Goal: Find specific page/section: Find specific page/section

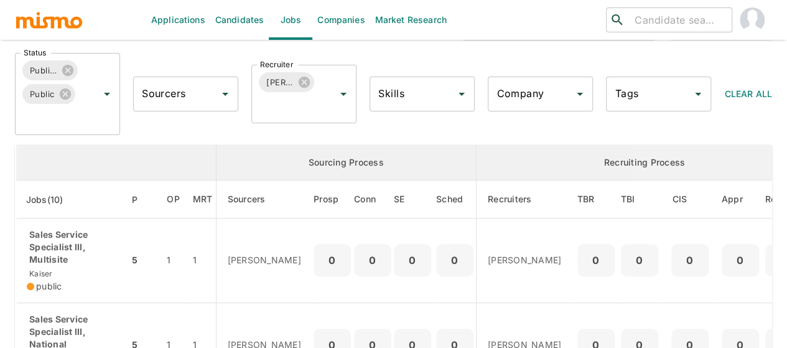
scroll to position [124, 0]
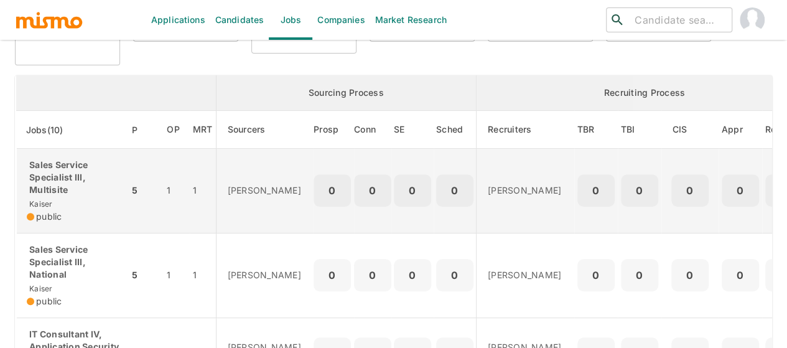
click at [57, 181] on p "Sales Service Specialist III, Multisite" at bounding box center [73, 177] width 92 height 37
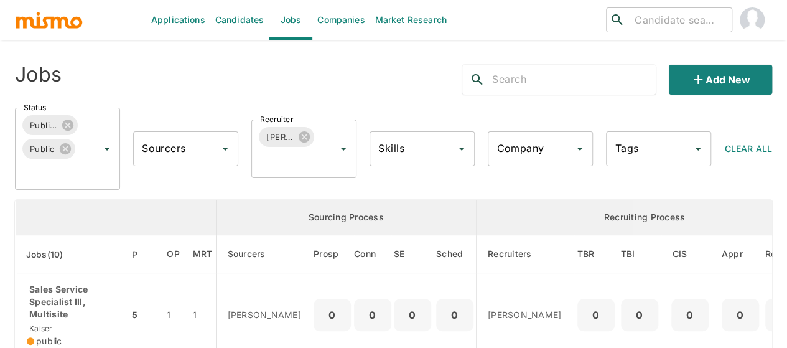
scroll to position [187, 0]
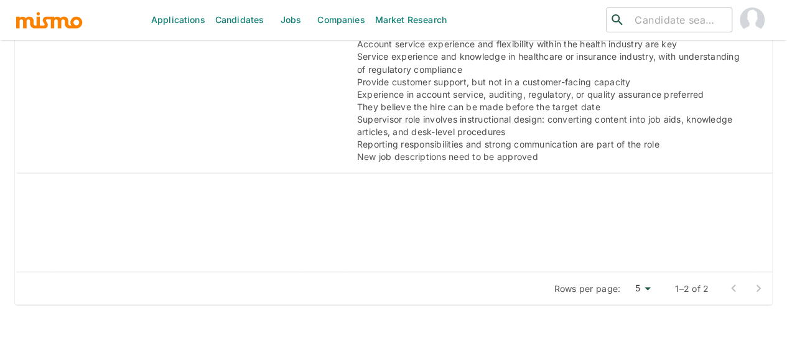
scroll to position [1369, 0]
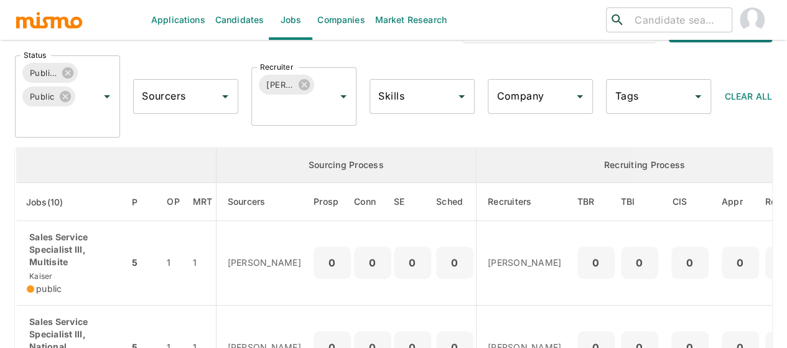
scroll to position [124, 0]
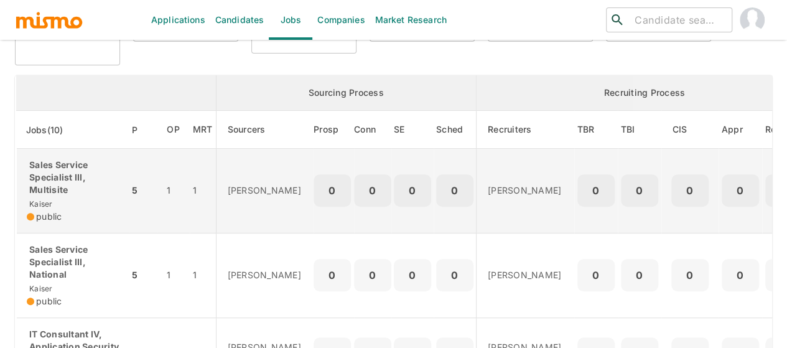
click at [70, 182] on p "Sales Service Specialist III, Multisite" at bounding box center [73, 177] width 92 height 37
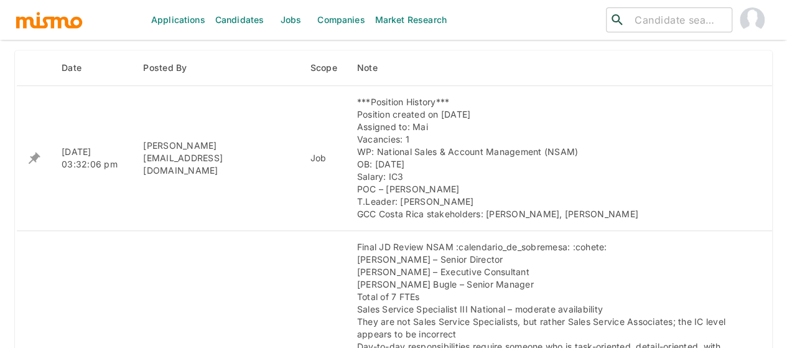
scroll to position [560, 0]
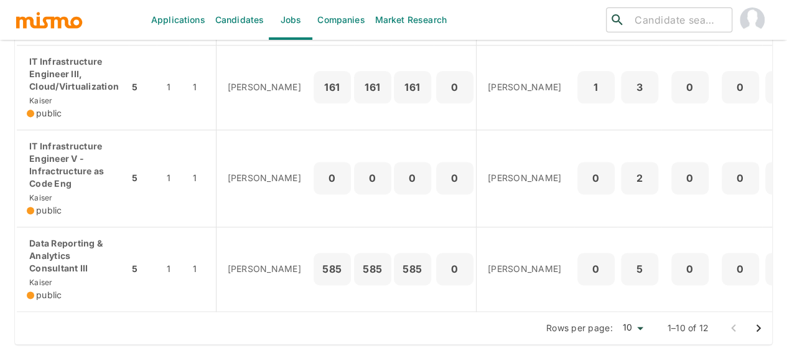
scroll to position [804, 0]
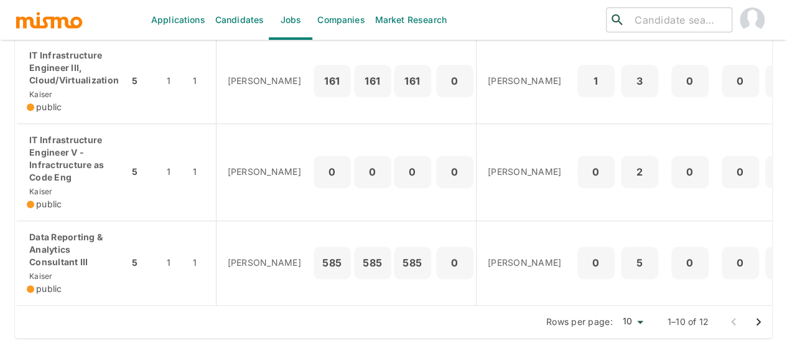
drag, startPoint x: 757, startPoint y: 322, endPoint x: 653, endPoint y: 282, distance: 111.2
click at [757, 322] on icon "Go to next page" at bounding box center [758, 321] width 15 height 15
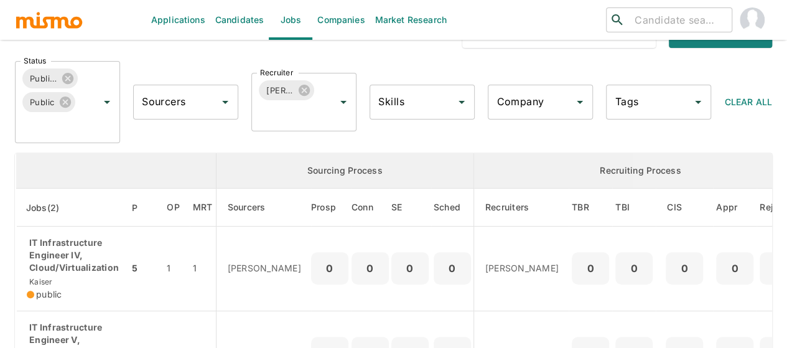
scroll to position [0, 0]
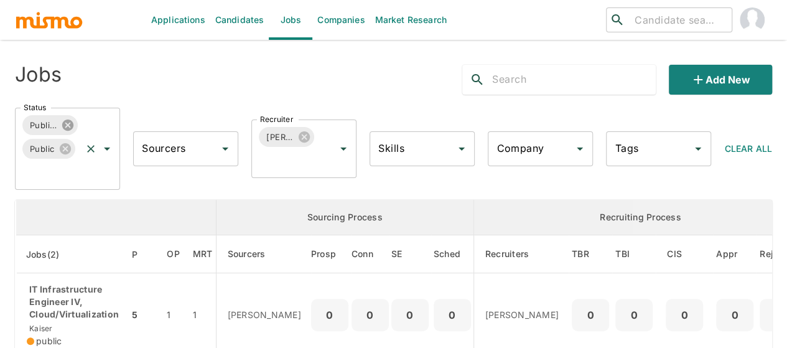
click at [70, 129] on icon at bounding box center [67, 124] width 11 height 11
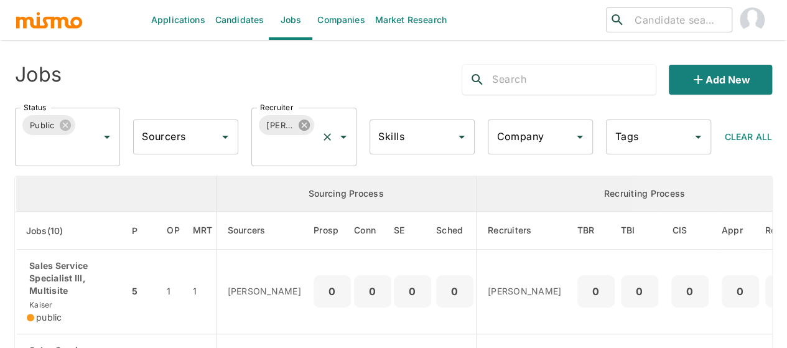
click at [309, 126] on icon at bounding box center [304, 124] width 11 height 11
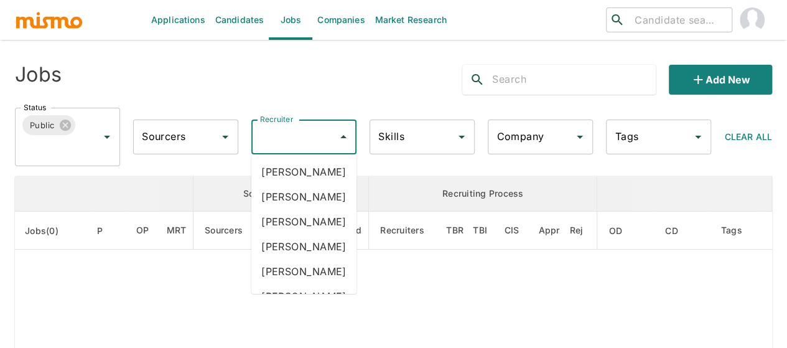
click at [272, 139] on div "Recruiter Recruiter" at bounding box center [303, 136] width 105 height 35
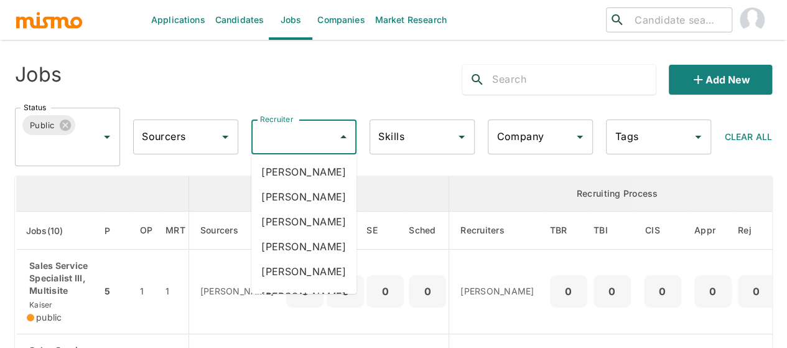
click at [272, 139] on input "Recruiter" at bounding box center [294, 137] width 75 height 24
type input "pao"
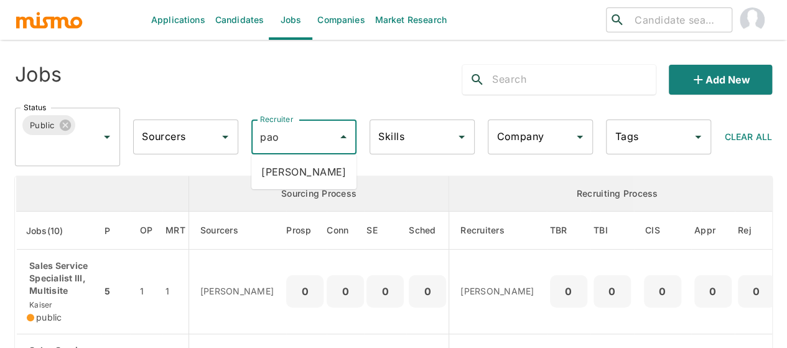
click at [274, 168] on li "[PERSON_NAME]" at bounding box center [303, 171] width 105 height 25
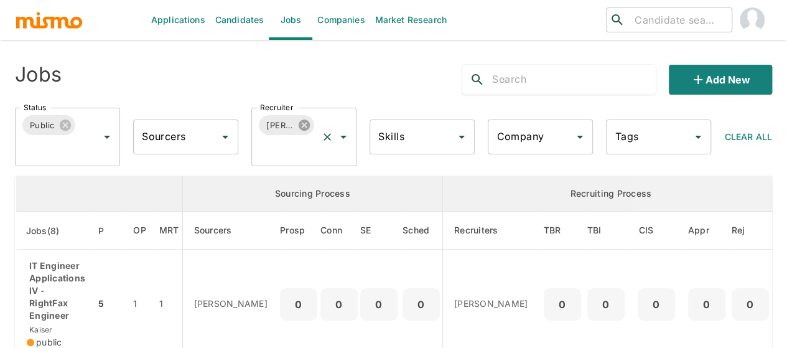
click at [300, 123] on icon at bounding box center [304, 124] width 11 height 11
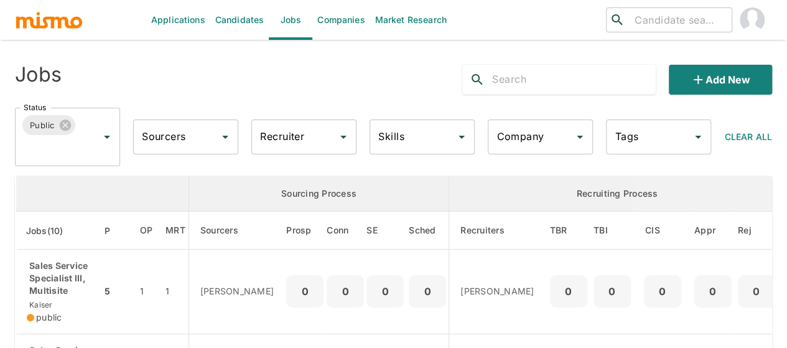
click at [277, 133] on div "Recruiter Recruiter" at bounding box center [303, 136] width 105 height 35
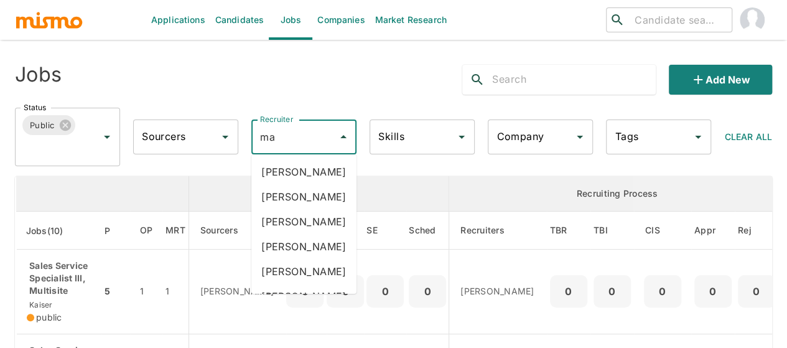
type input "mai"
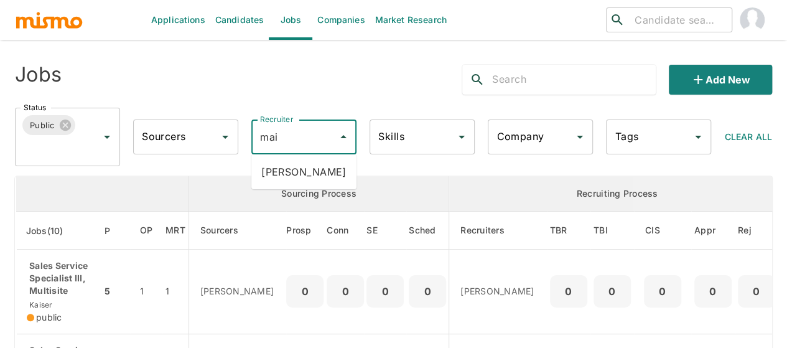
click at [281, 162] on li "[PERSON_NAME]" at bounding box center [303, 171] width 105 height 25
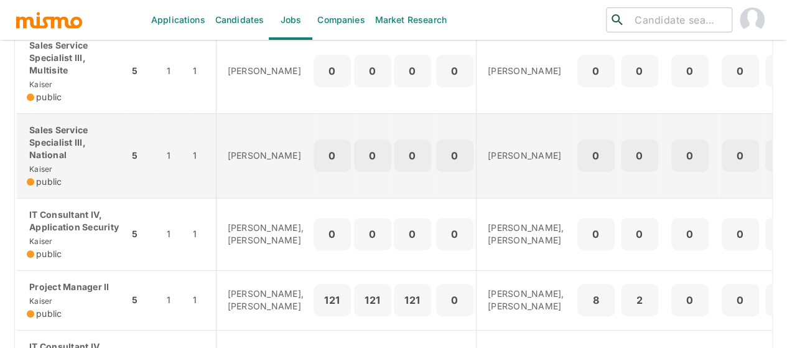
scroll to position [96, 0]
